Goal: Register for event/course

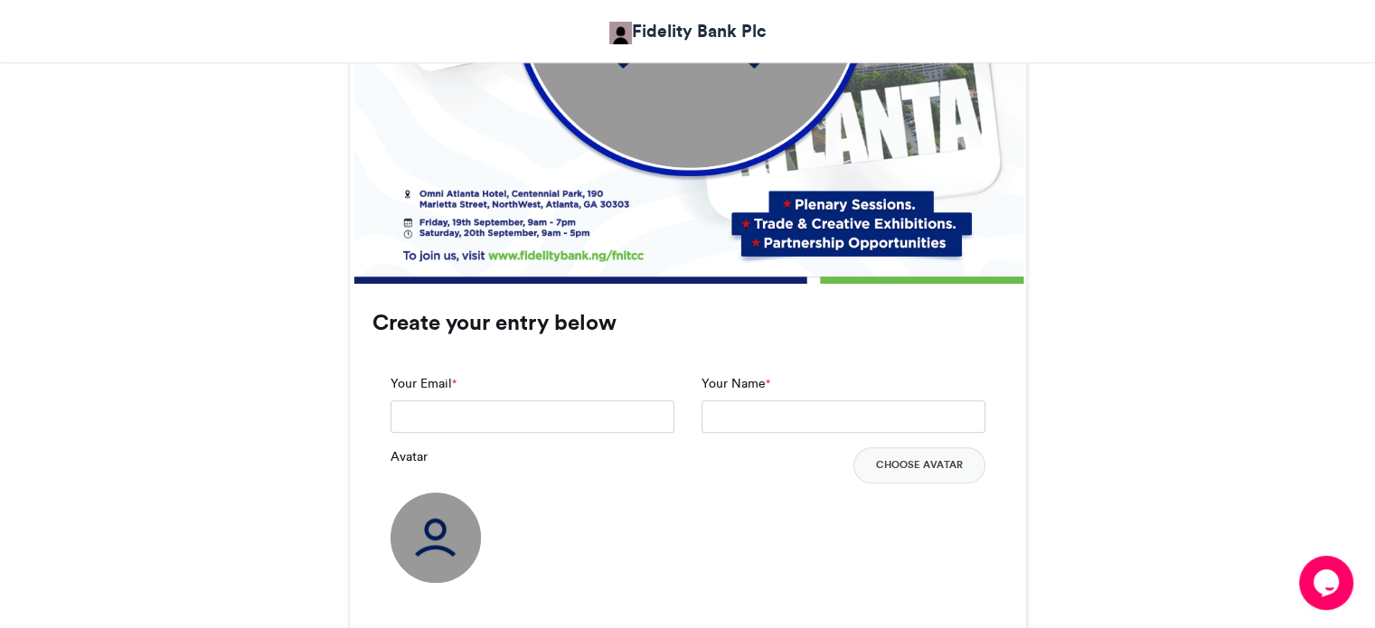
click at [1104, 424] on div "Fidelity Nigeria International Trade and Creative Connect- Attendees 2025 Fidel…" at bounding box center [688, 303] width 1030 height 2004
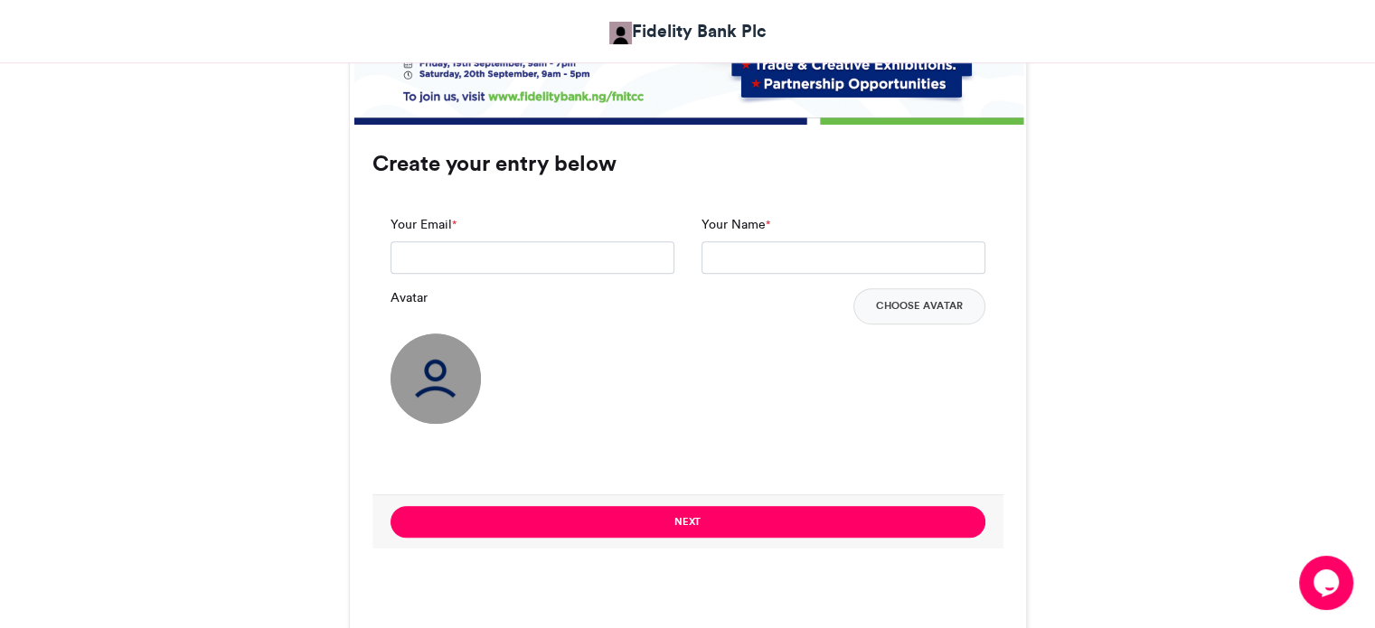
scroll to position [1196, 0]
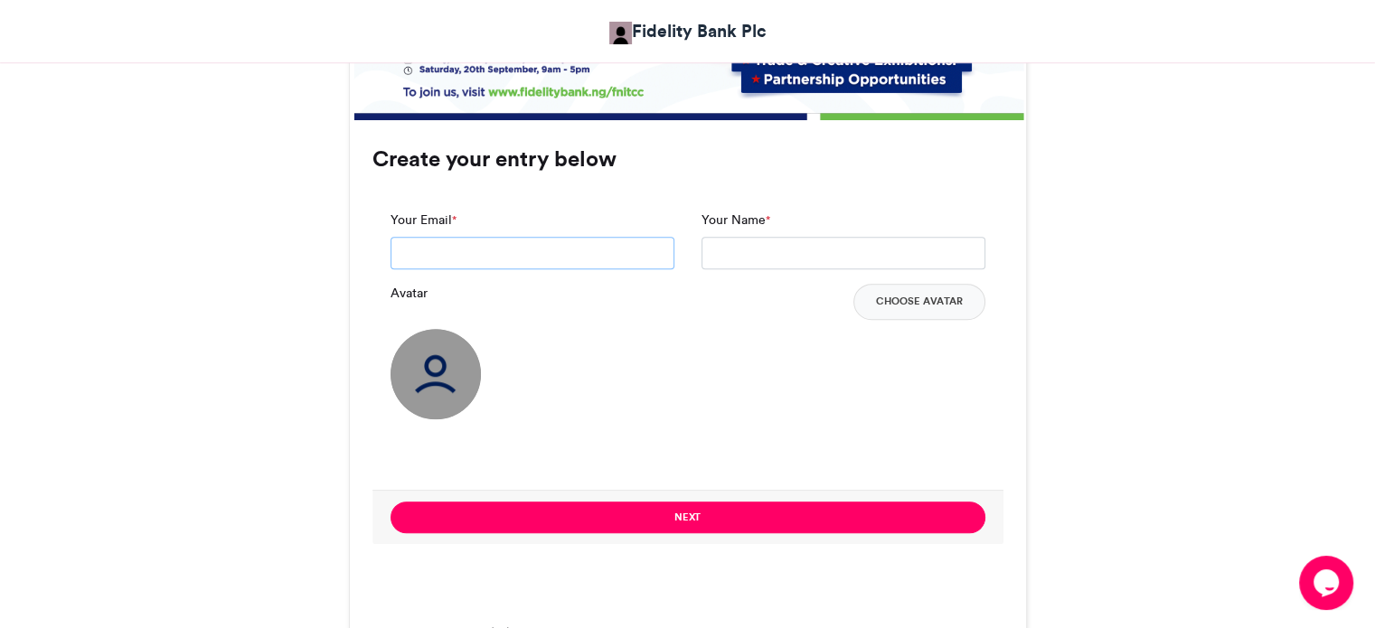
click at [618, 259] on input "Your Email *" at bounding box center [532, 253] width 284 height 33
type input "**********"
click at [751, 245] on input "Your Name *" at bounding box center [843, 253] width 284 height 33
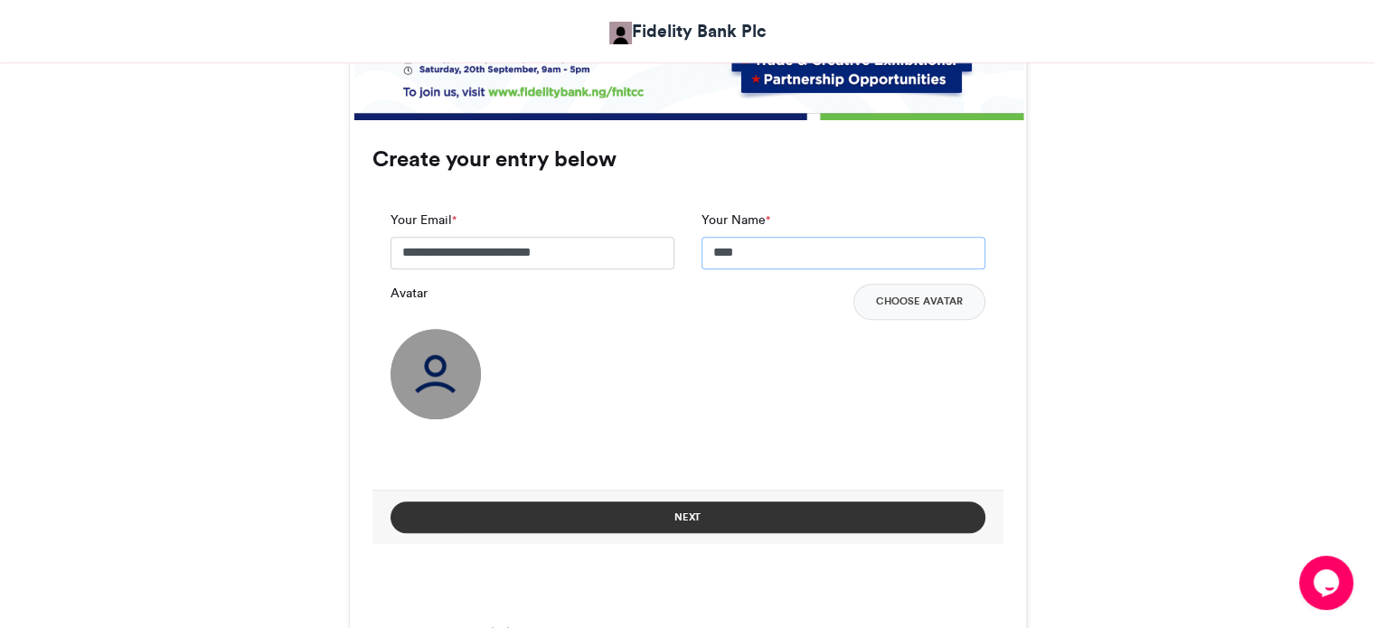
type input "****"
click at [806, 523] on button "Next" at bounding box center [687, 518] width 595 height 32
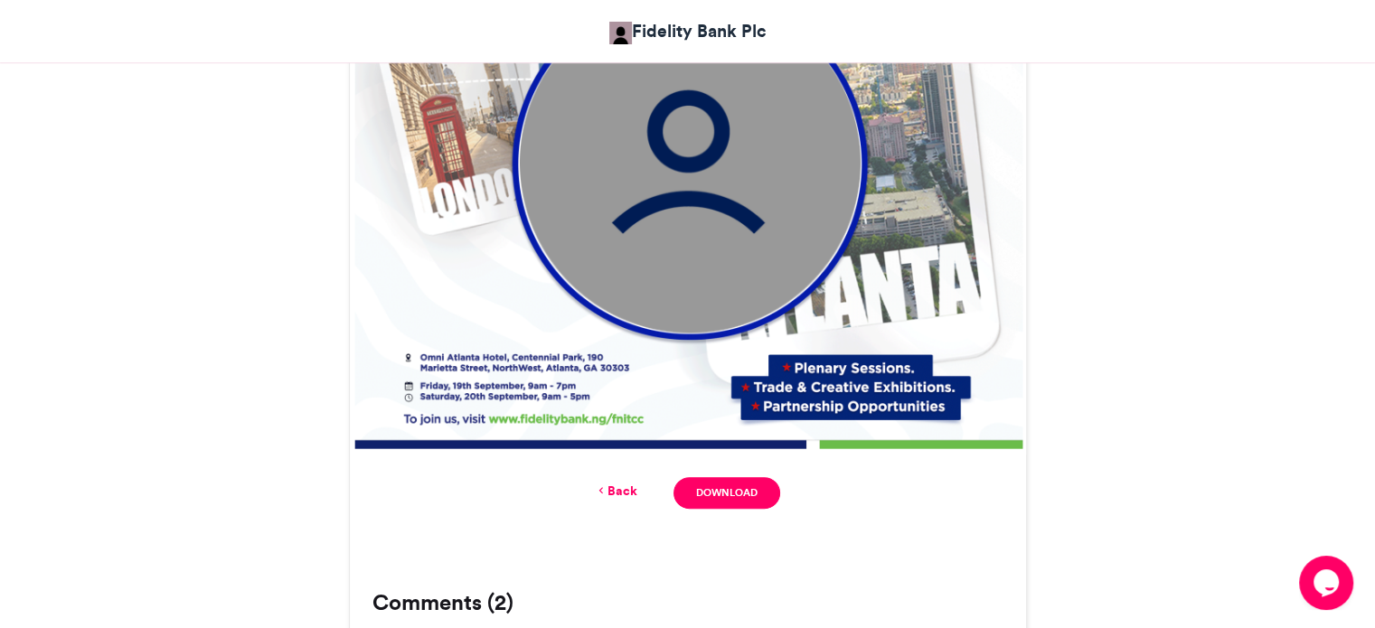
scroll to position [907, 0]
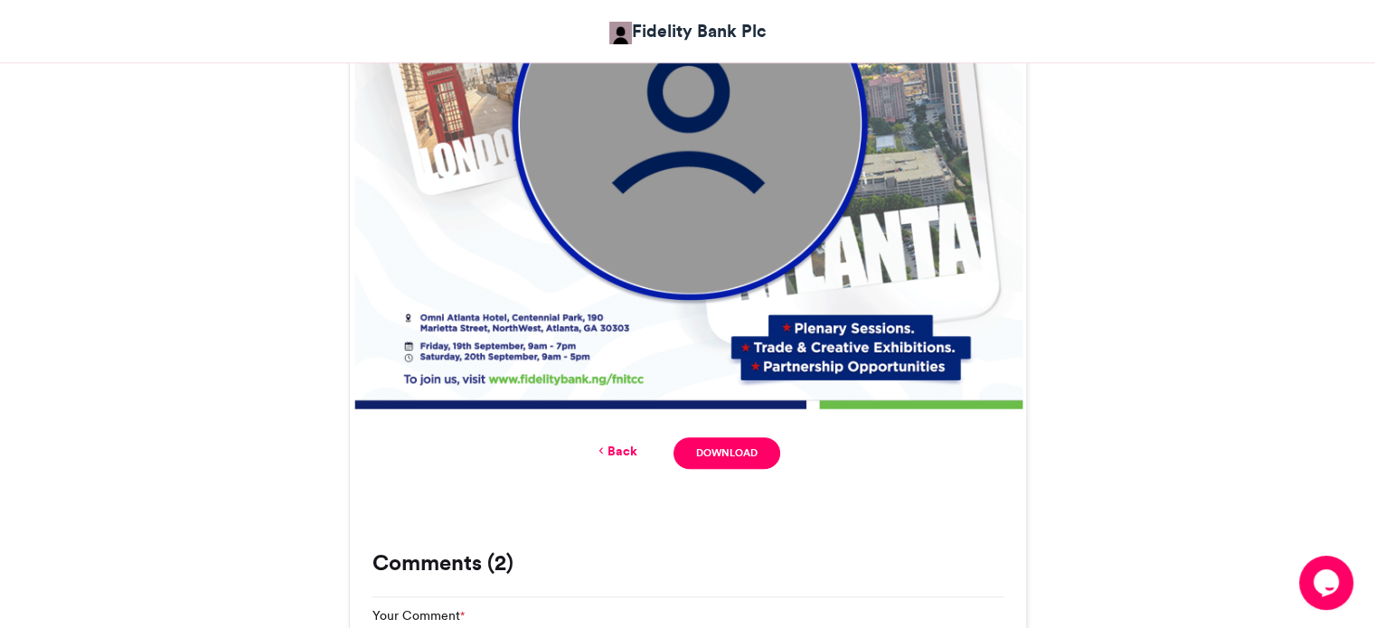
click at [615, 451] on link "Back" at bounding box center [616, 451] width 42 height 19
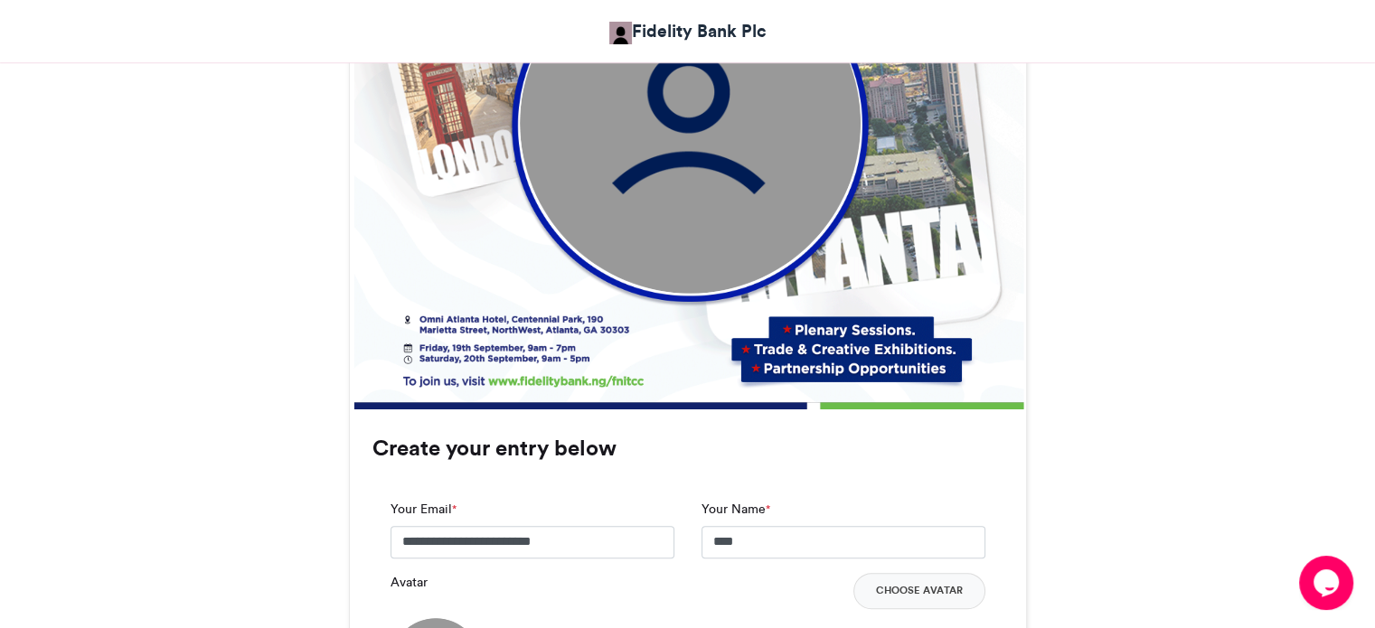
scroll to position [1232, 0]
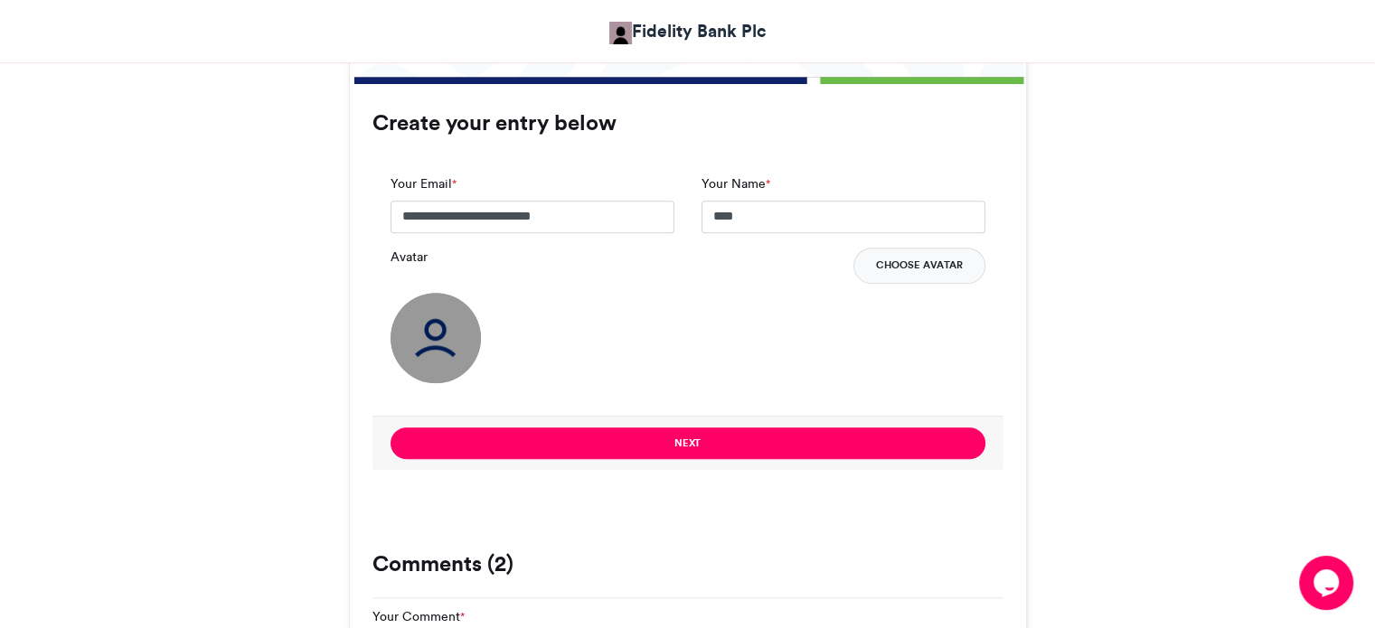
click at [925, 257] on button "Choose Avatar" at bounding box center [919, 266] width 132 height 36
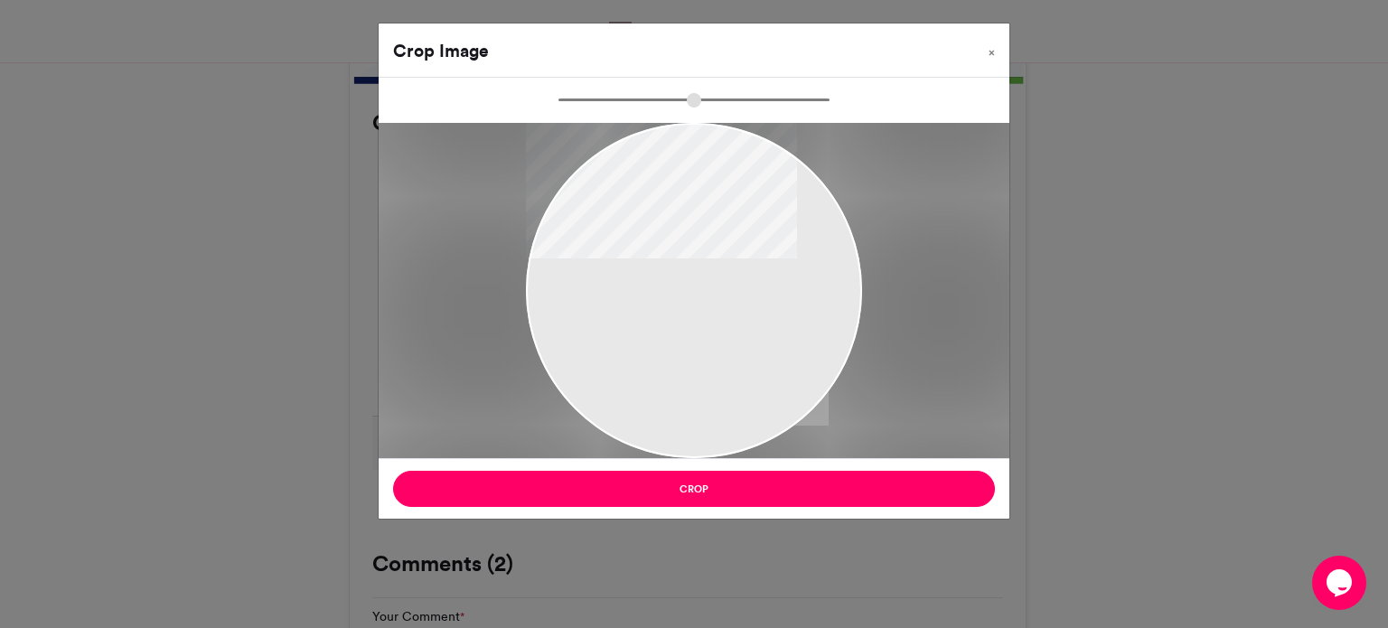
type input "******"
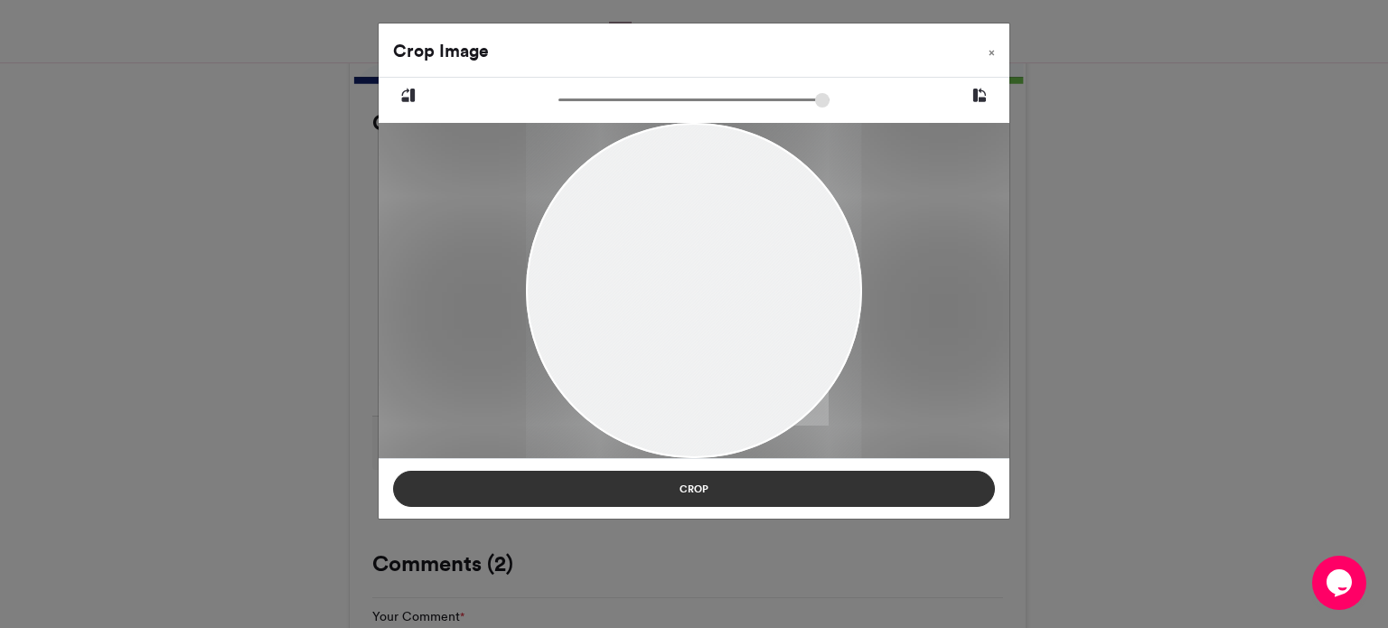
click at [745, 500] on button "Crop" at bounding box center [694, 489] width 602 height 36
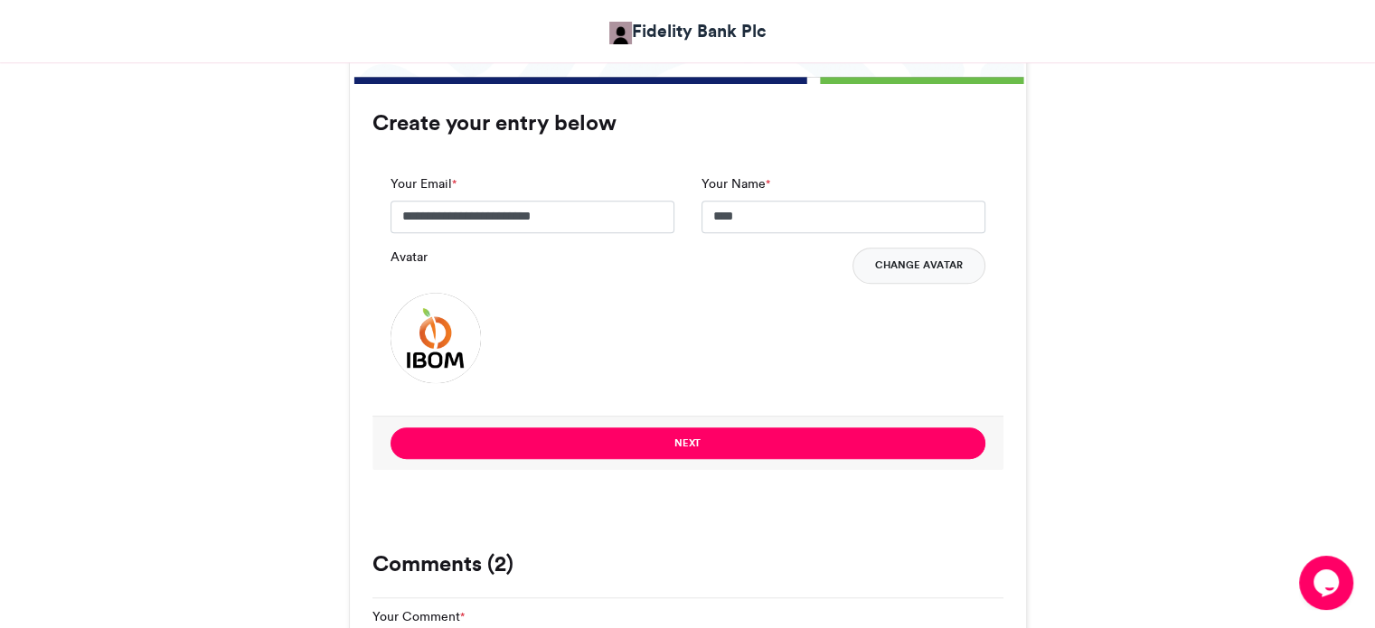
click at [918, 277] on button "Change Avatar" at bounding box center [918, 266] width 133 height 36
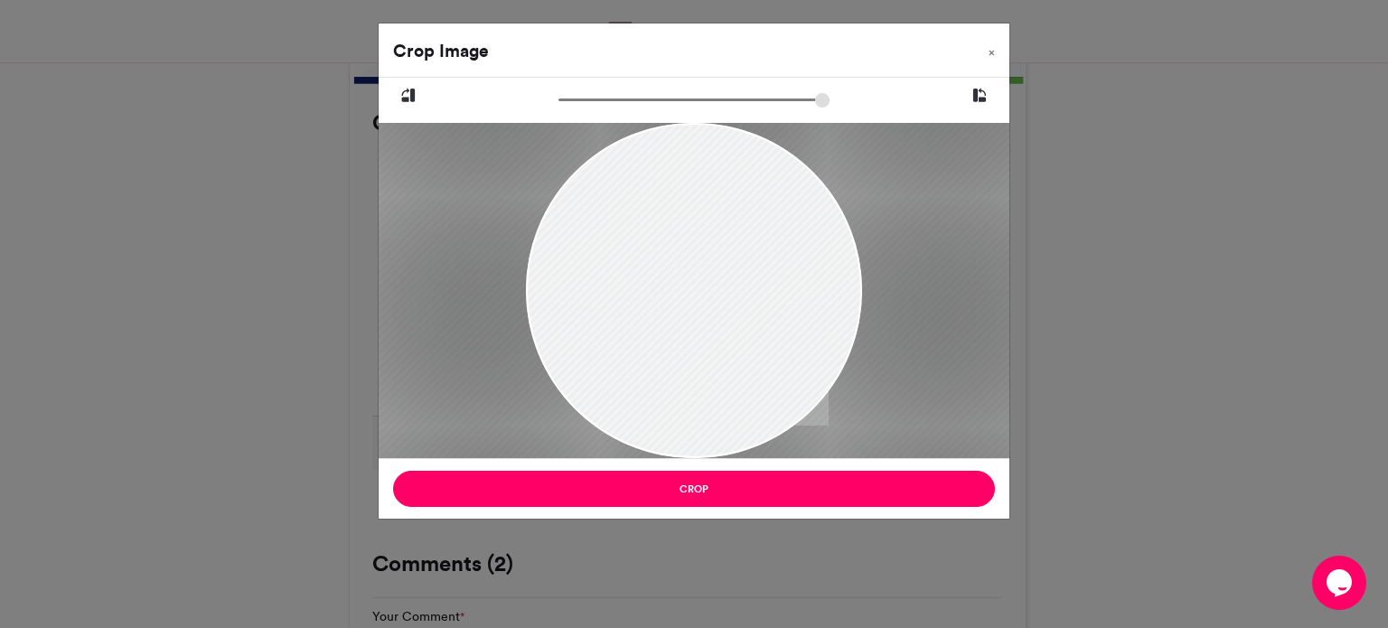
click at [597, 97] on input "zoom" at bounding box center [694, 99] width 271 height 17
drag, startPoint x: 597, startPoint y: 97, endPoint x: 569, endPoint y: 91, distance: 28.5
click at [569, 91] on input "zoom" at bounding box center [694, 99] width 271 height 17
drag, startPoint x: 689, startPoint y: 229, endPoint x: 701, endPoint y: 205, distance: 26.7
click at [701, 205] on div at bounding box center [707, 267] width 392 height 392
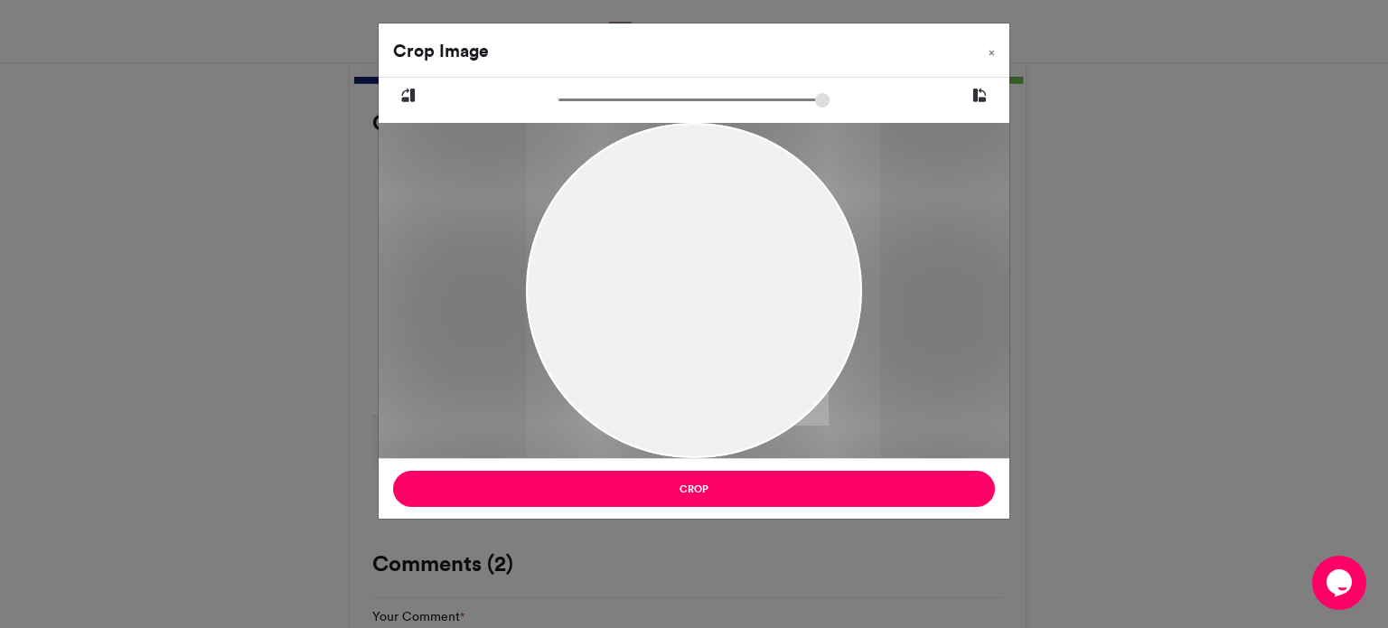
click at [567, 104] on input "zoom" at bounding box center [694, 99] width 271 height 17
drag, startPoint x: 661, startPoint y: 211, endPoint x: 659, endPoint y: 188, distance: 23.6
click at [659, 188] on div at bounding box center [700, 281] width 354 height 354
drag, startPoint x: 573, startPoint y: 107, endPoint x: 553, endPoint y: 106, distance: 19.9
type input "******"
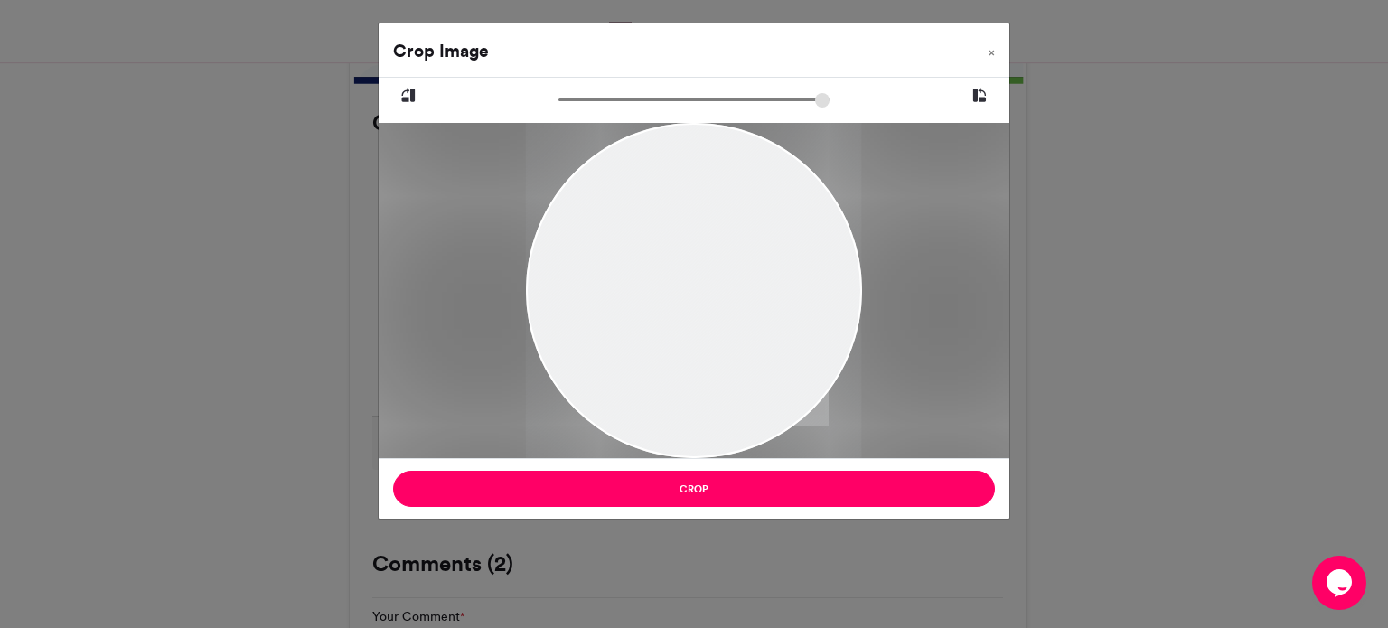
click at [559, 106] on input "zoom" at bounding box center [694, 99] width 271 height 17
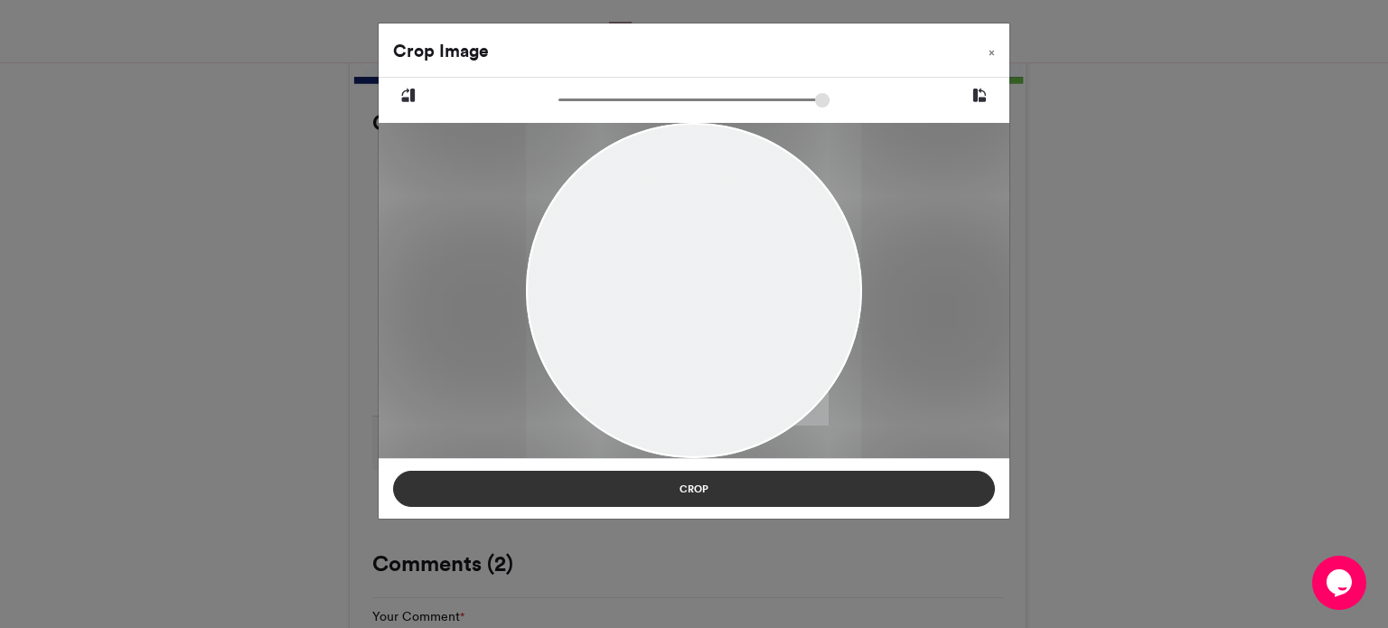
click at [788, 486] on button "Crop" at bounding box center [694, 489] width 602 height 36
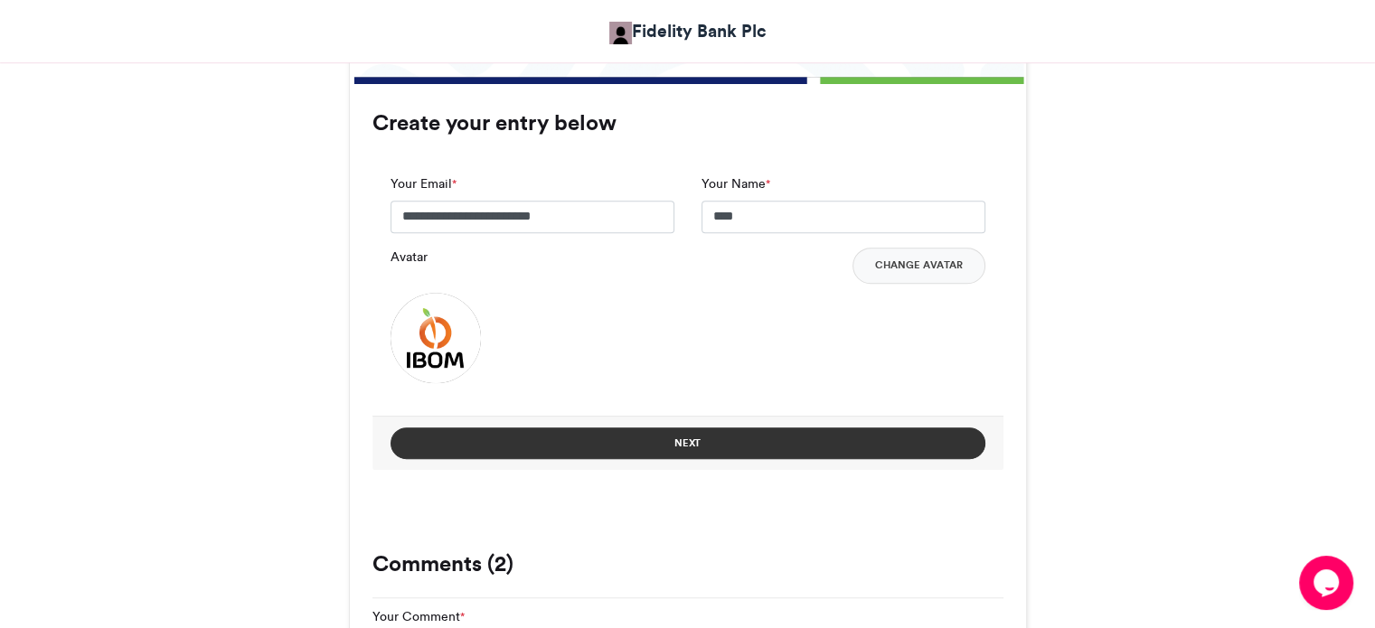
click at [813, 430] on button "Next" at bounding box center [687, 444] width 595 height 32
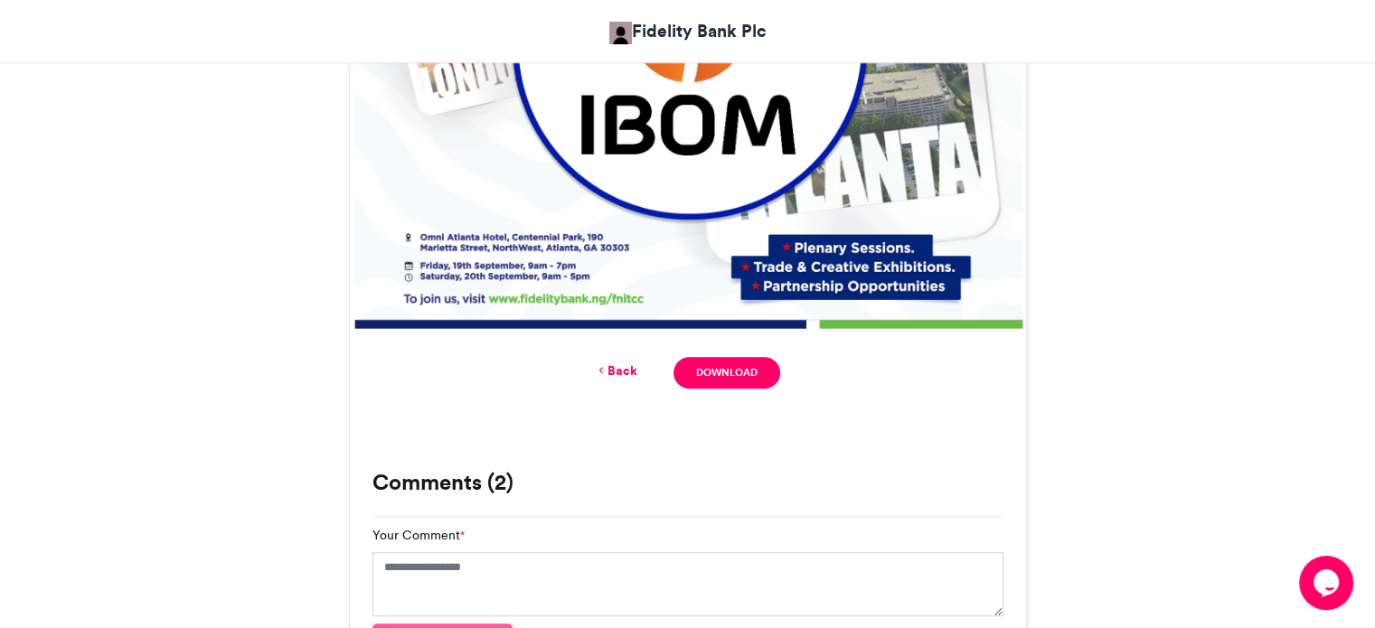
scroll to position [987, 0]
click at [745, 359] on link "Download" at bounding box center [726, 373] width 106 height 32
